Goal: Communication & Community: Answer question/provide support

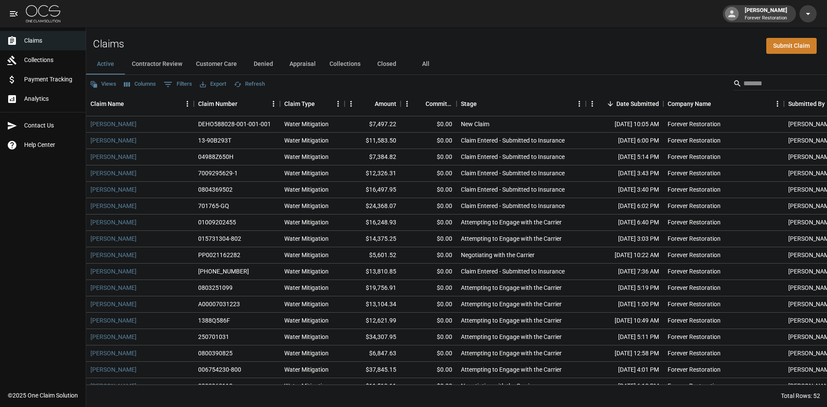
click at [432, 61] on button "All" at bounding box center [425, 64] width 39 height 21
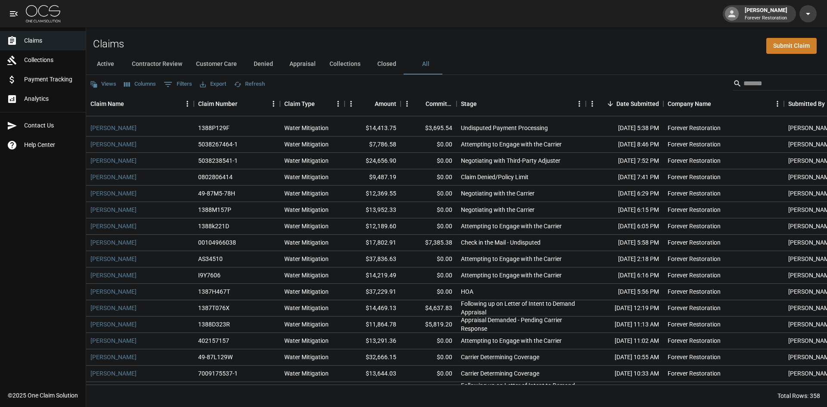
scroll to position [172, 0]
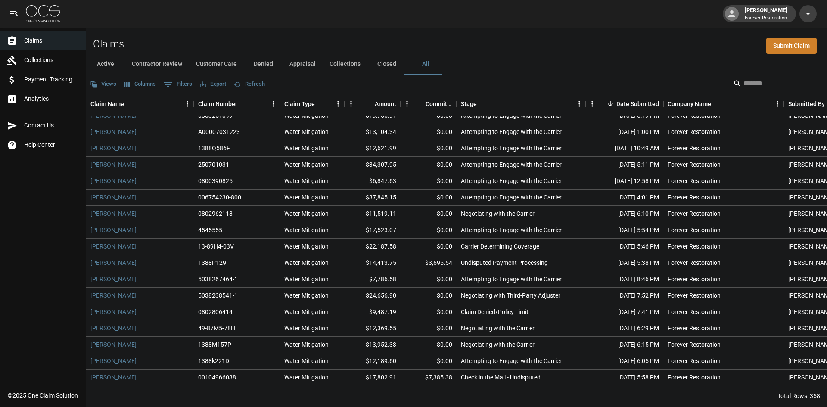
click at [745, 84] on input "Search" at bounding box center [778, 84] width 69 height 14
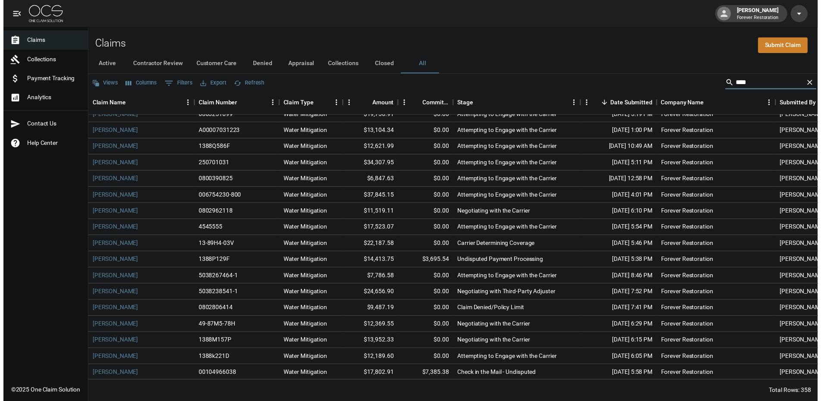
scroll to position [0, 0]
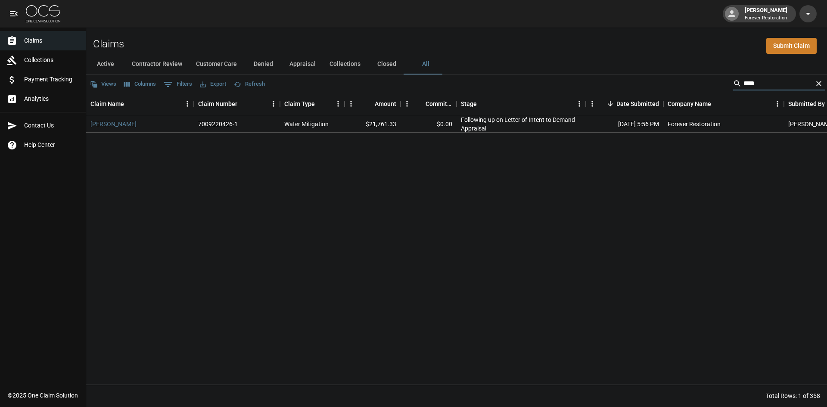
type input "****"
click at [107, 129] on div "[PERSON_NAME]" at bounding box center [140, 124] width 108 height 16
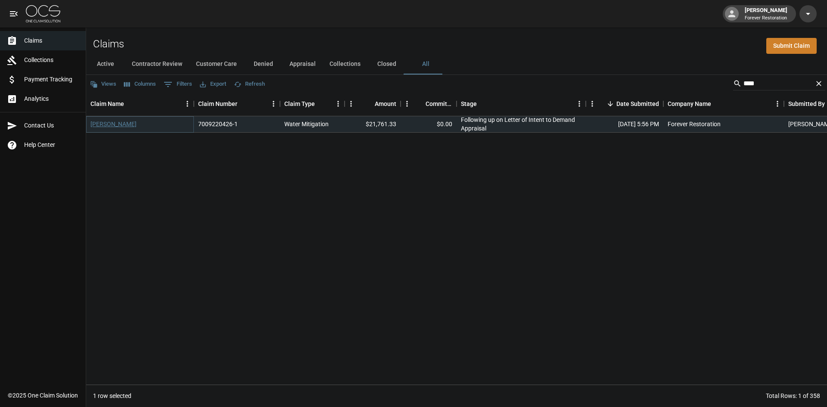
click at [107, 126] on link "[PERSON_NAME]" at bounding box center [113, 124] width 46 height 9
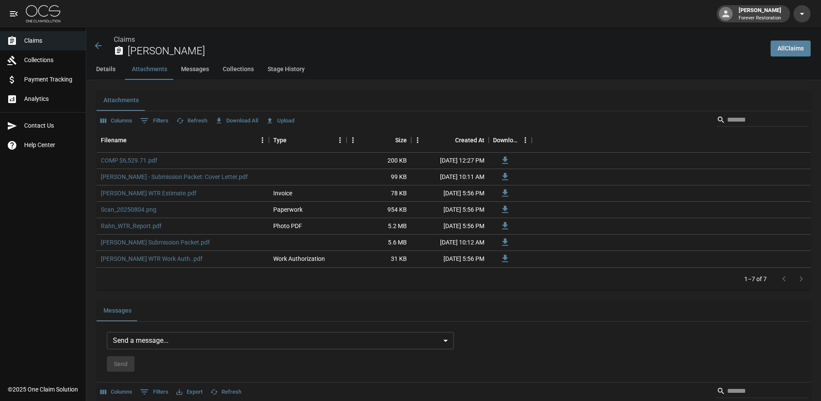
scroll to position [560, 0]
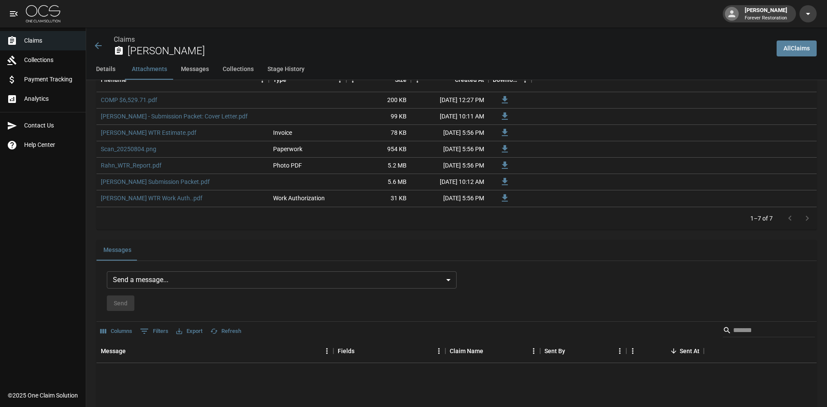
click at [264, 278] on body "[PERSON_NAME] Forever Restoration Claims Collections Payment Tracking Analytics…" at bounding box center [413, 173] width 827 height 1467
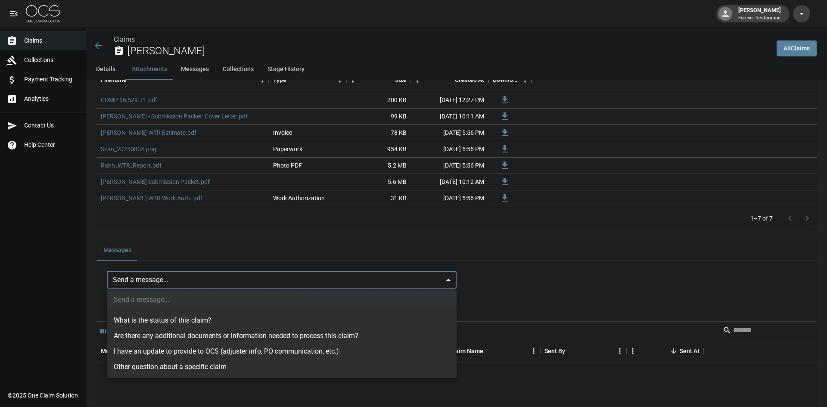
click at [151, 322] on li "What is the status of this claim?" at bounding box center [282, 321] width 350 height 16
type input "**********"
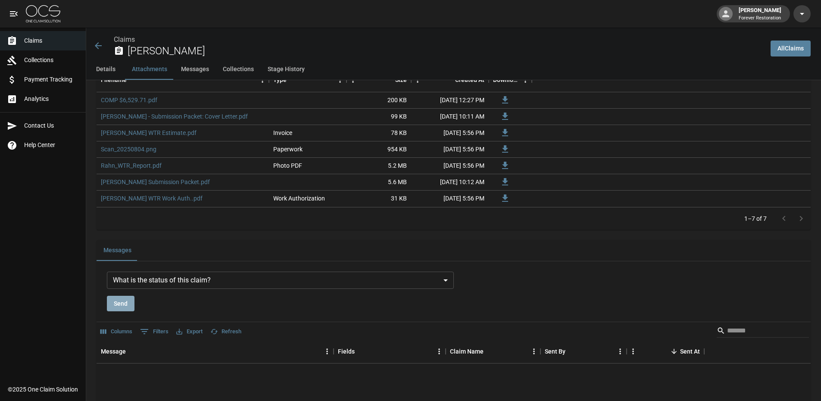
click at [124, 306] on button "Send" at bounding box center [121, 304] width 28 height 16
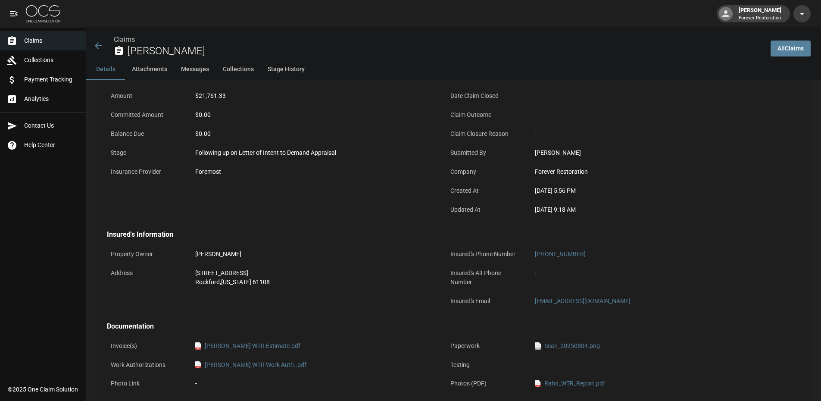
scroll to position [86, 0]
